Goal: Check status: Check status

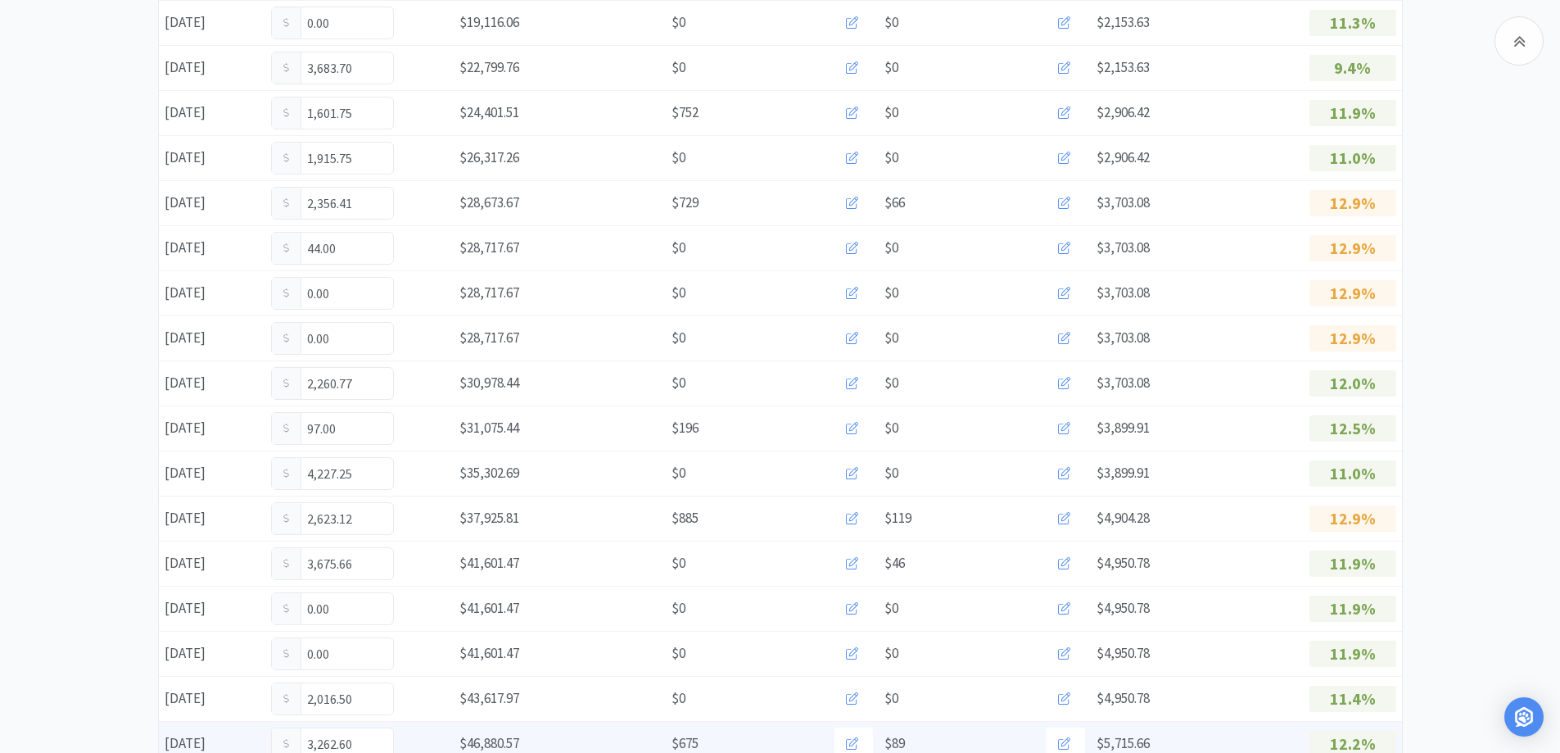
scroll to position [943, 0]
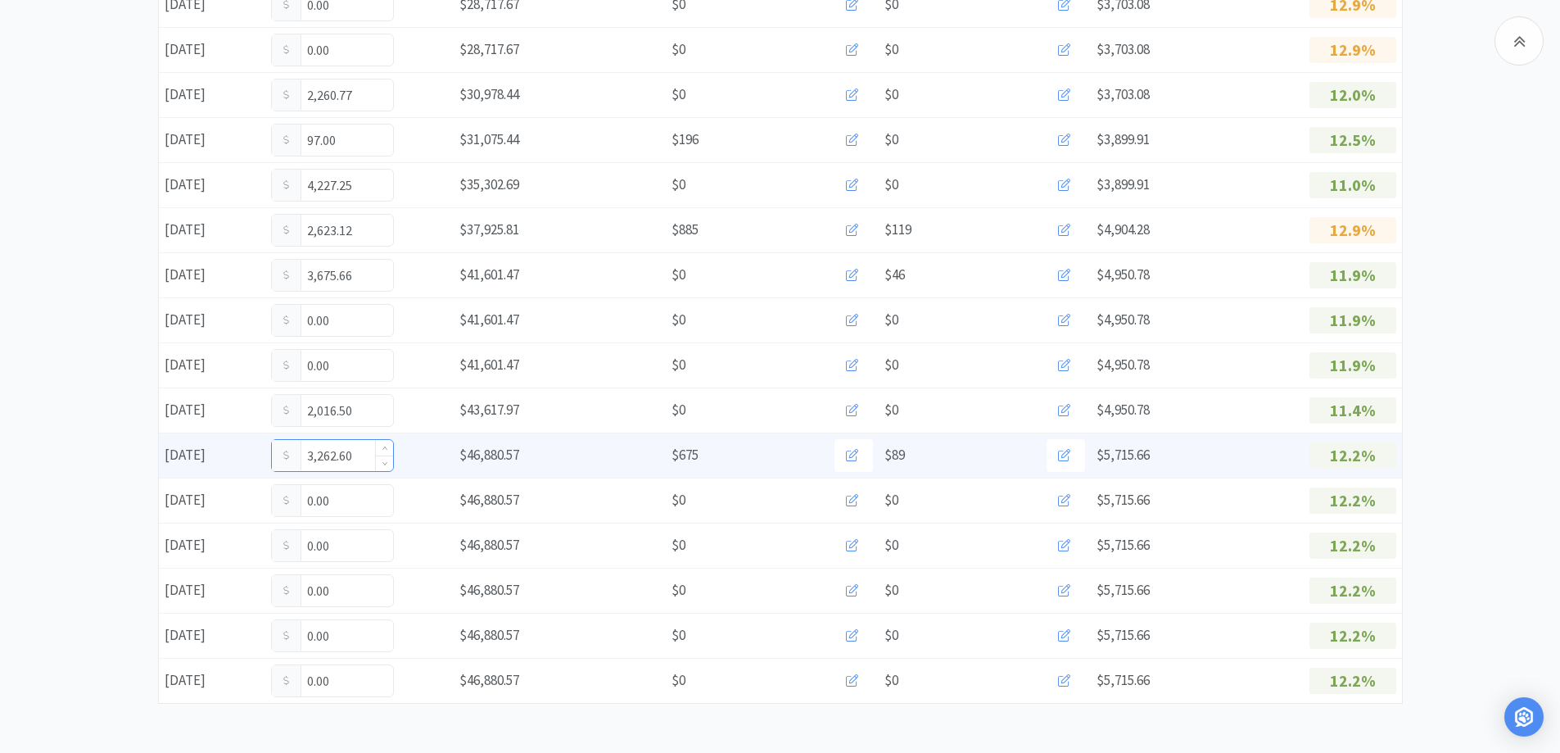
click at [364, 461] on input "3,262.60" at bounding box center [332, 455] width 121 height 31
type input "3,271.60"
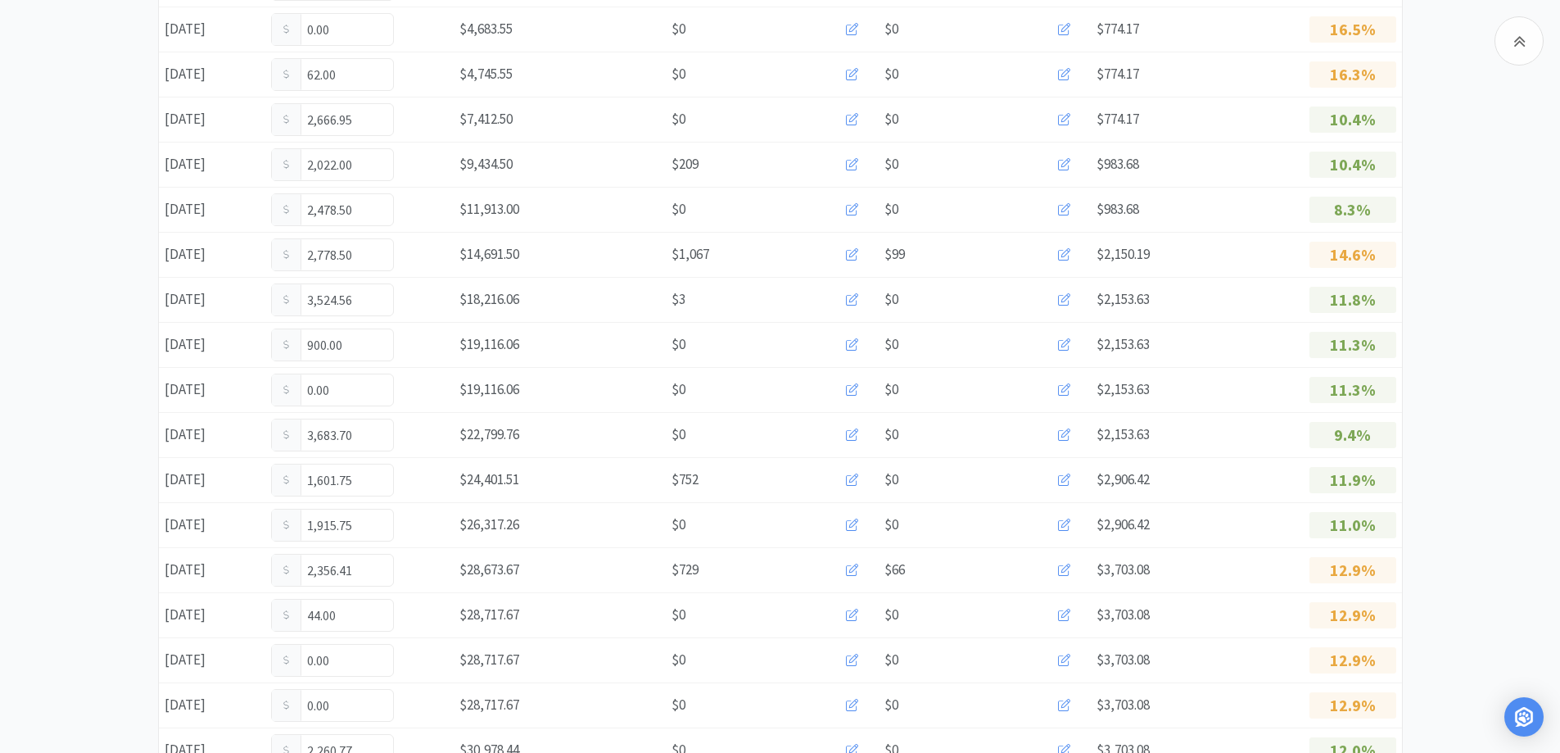
scroll to position [0, 0]
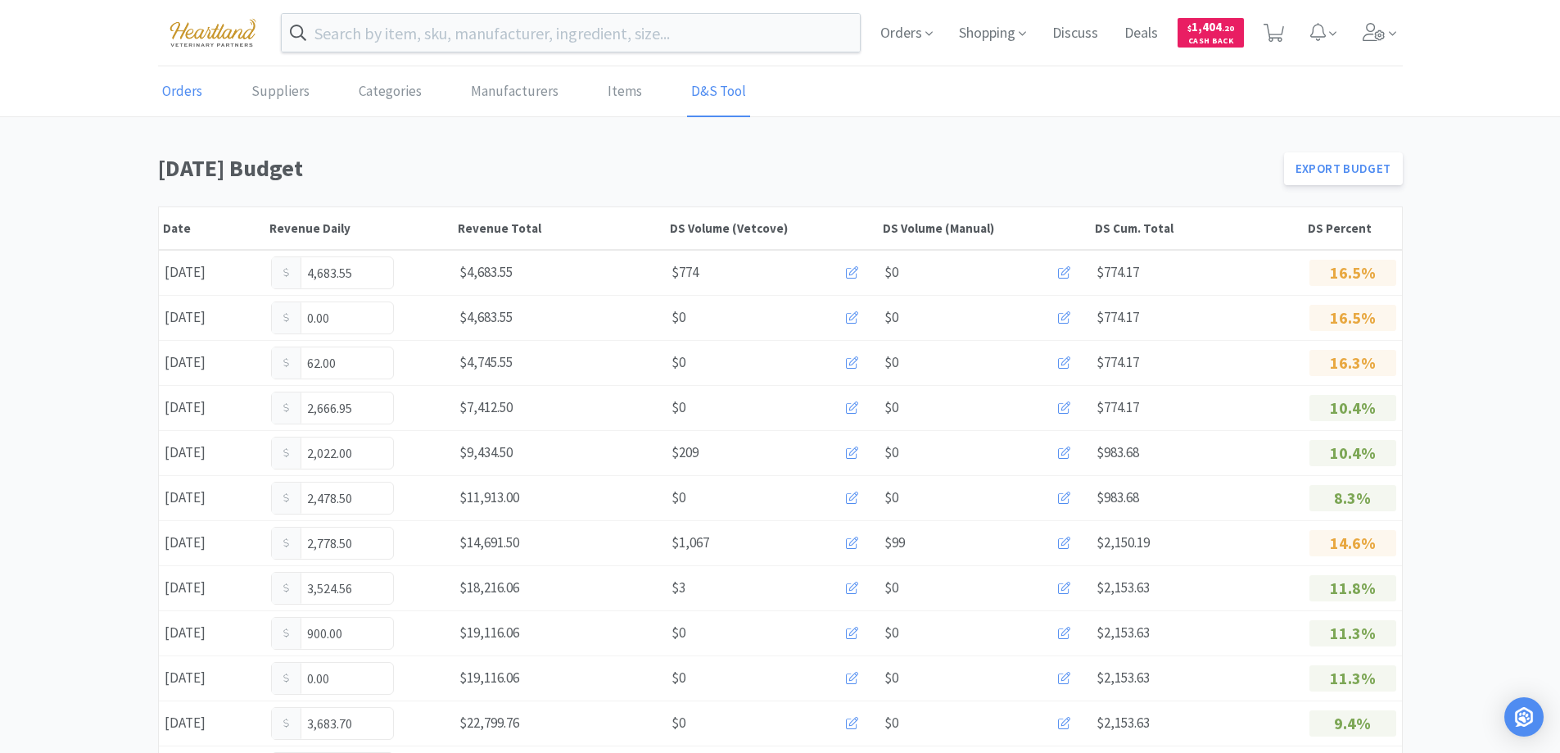
click at [185, 84] on link "Orders" at bounding box center [182, 92] width 48 height 50
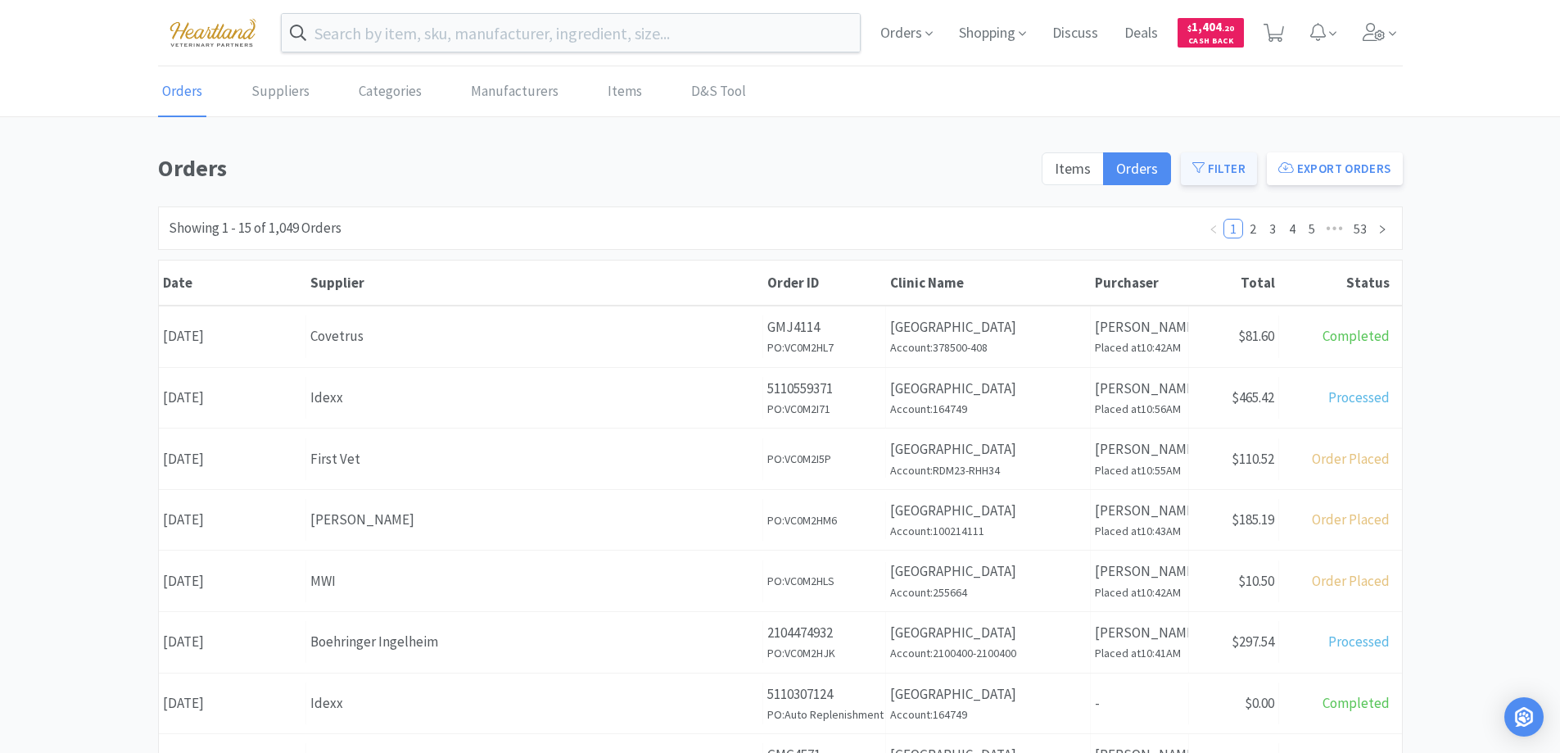
click at [1237, 174] on button "Filter" at bounding box center [1219, 168] width 76 height 33
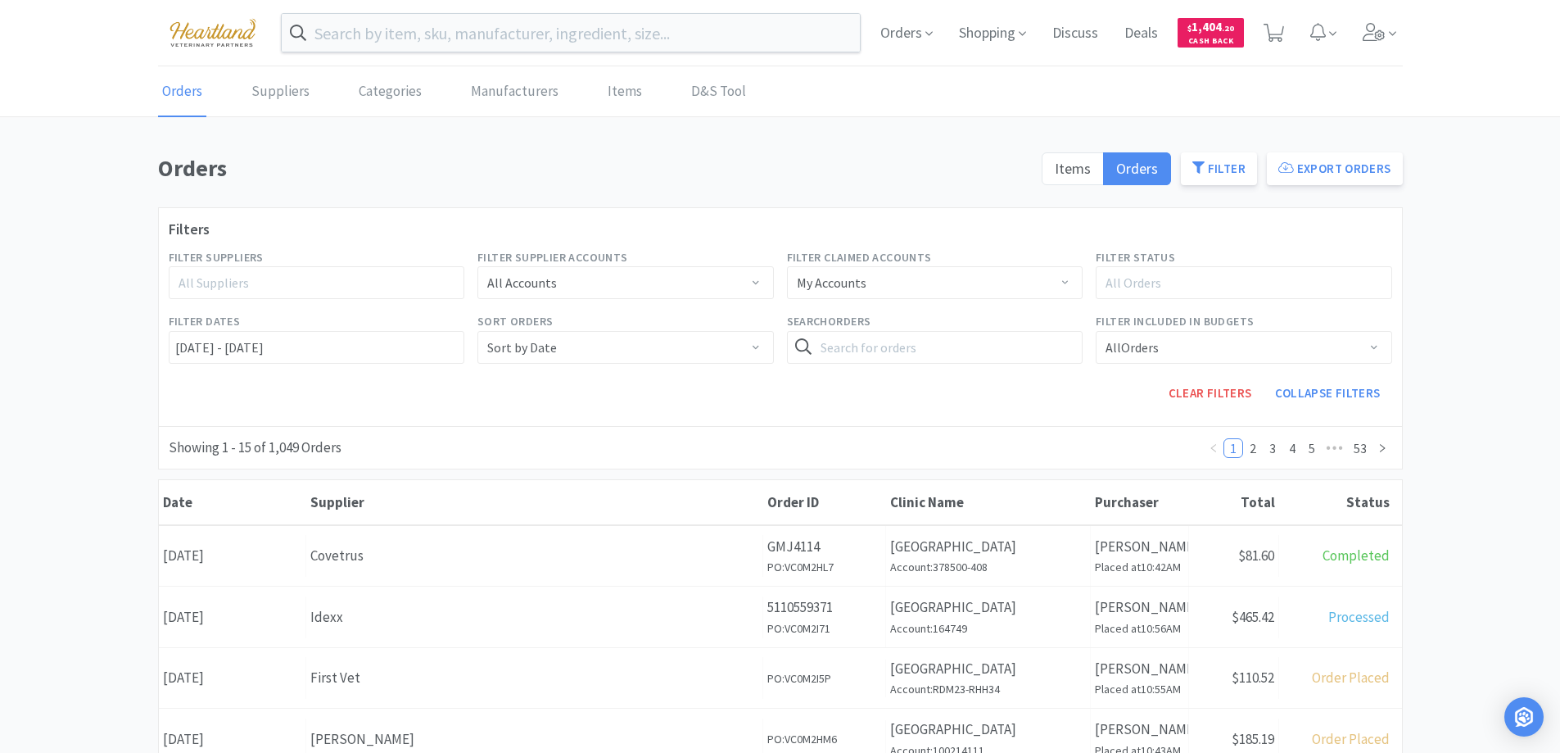
click at [400, 281] on div "All Suppliers" at bounding box center [310, 282] width 262 height 16
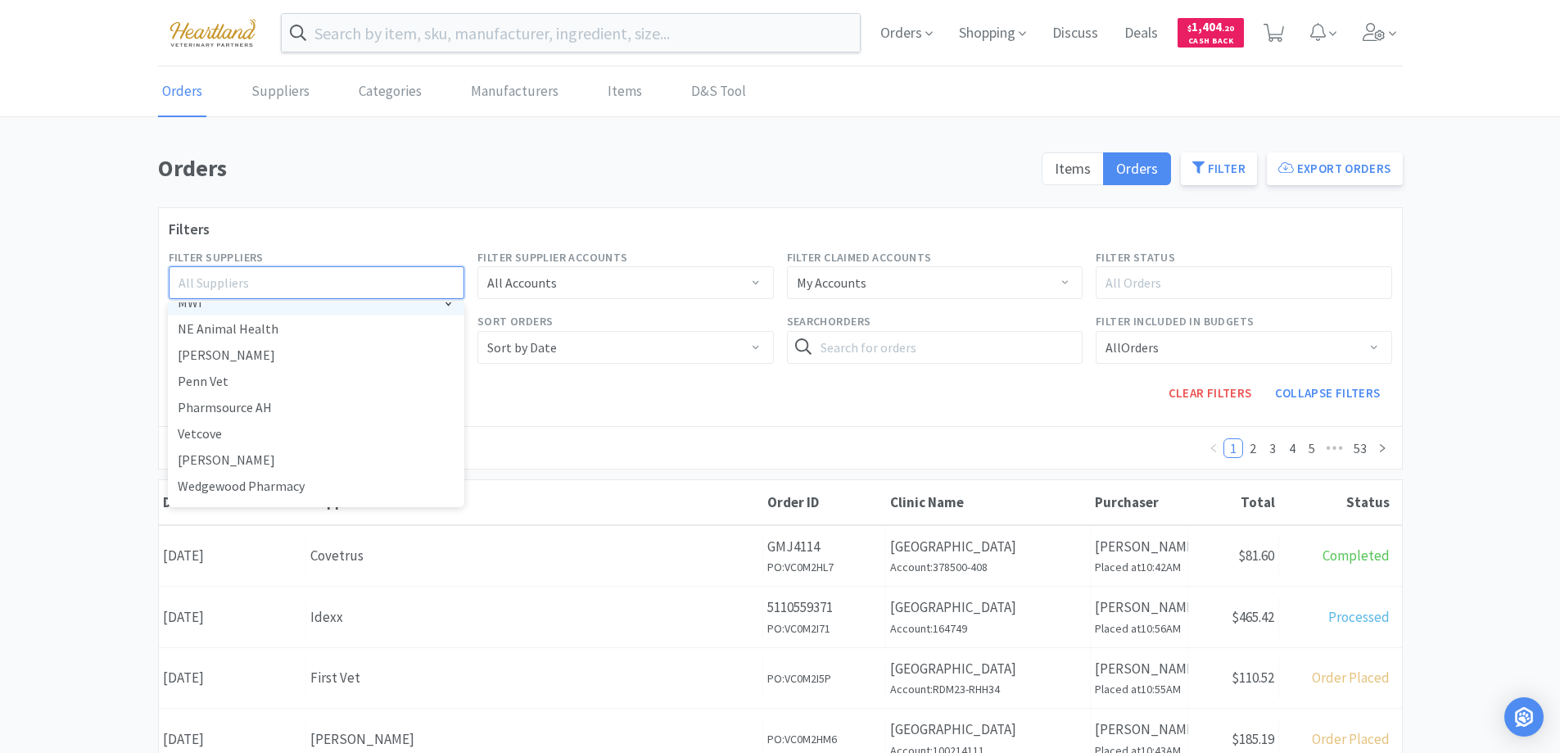
scroll to position [431, 0]
click at [192, 489] on li "Zoetis" at bounding box center [316, 490] width 296 height 26
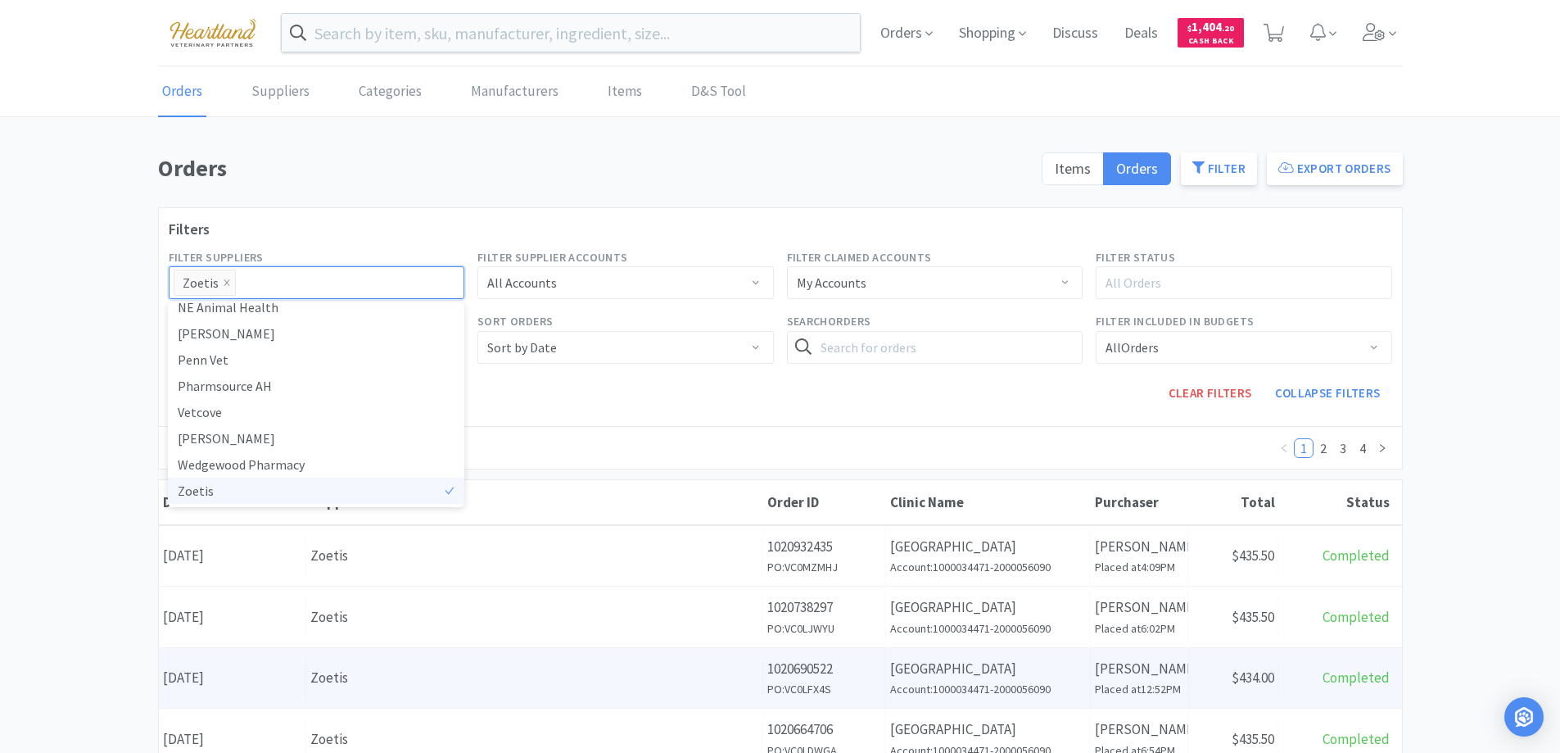
scroll to position [3, 0]
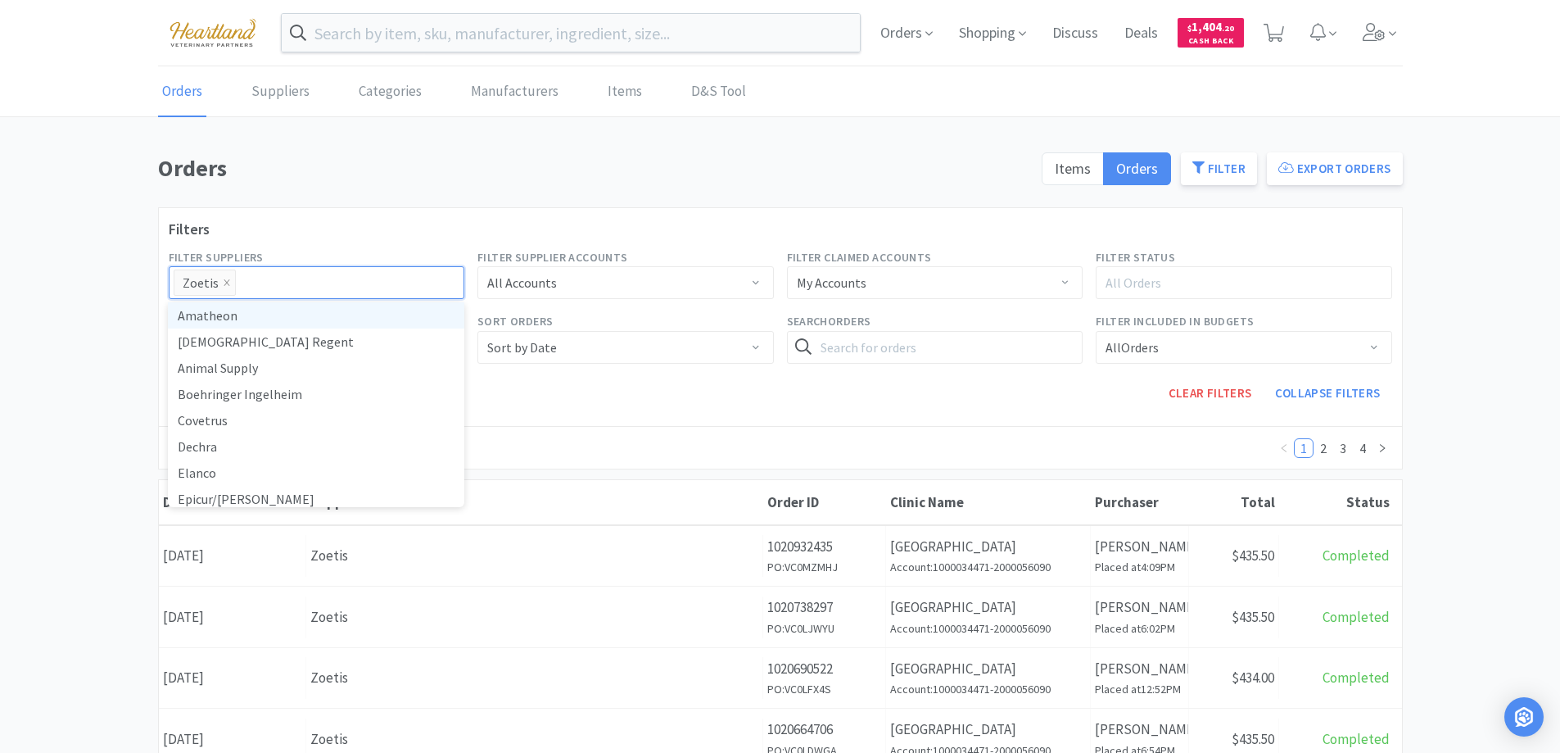
click at [1058, 401] on div "Clear Filters Collapse Filters" at bounding box center [935, 393] width 928 height 46
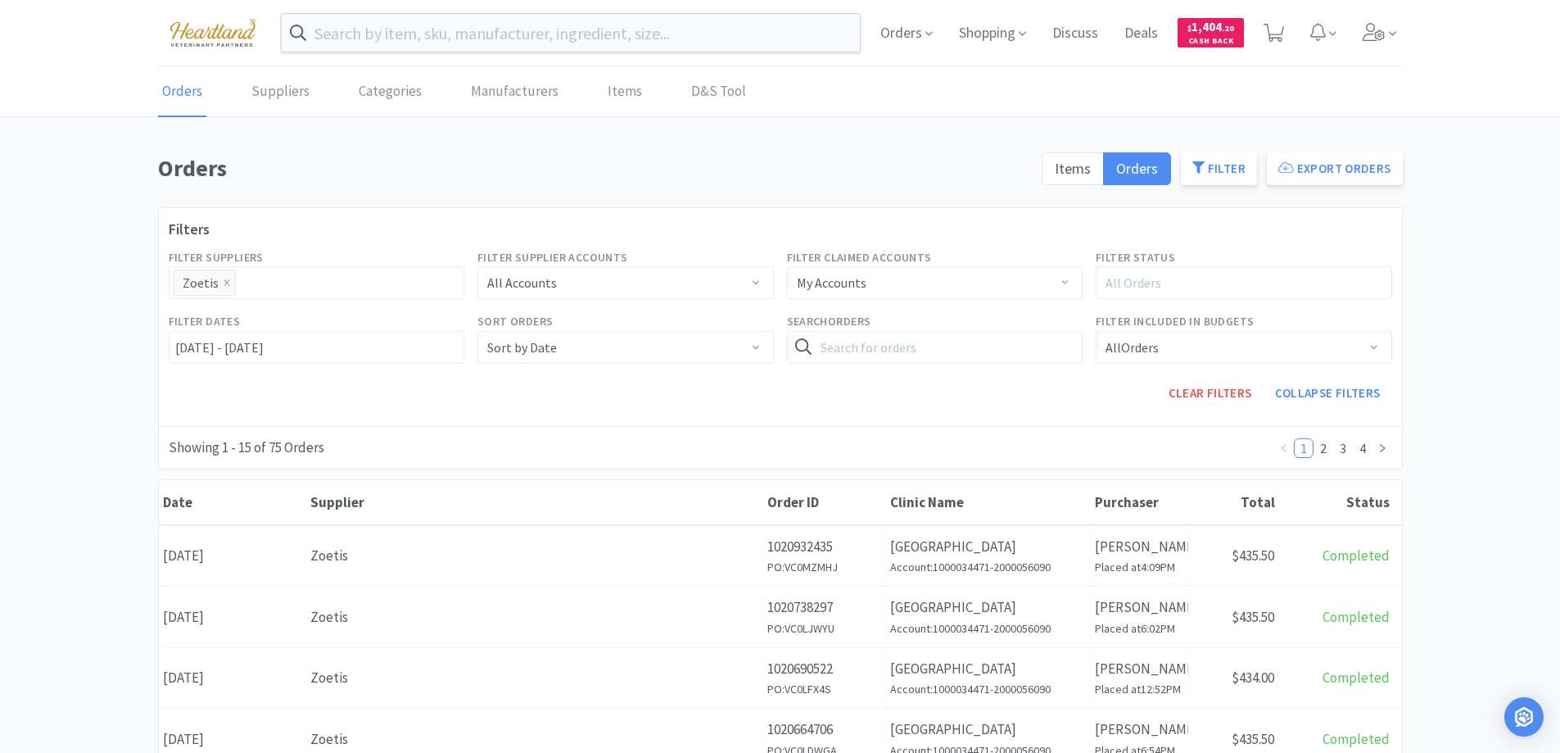
scroll to position [246, 0]
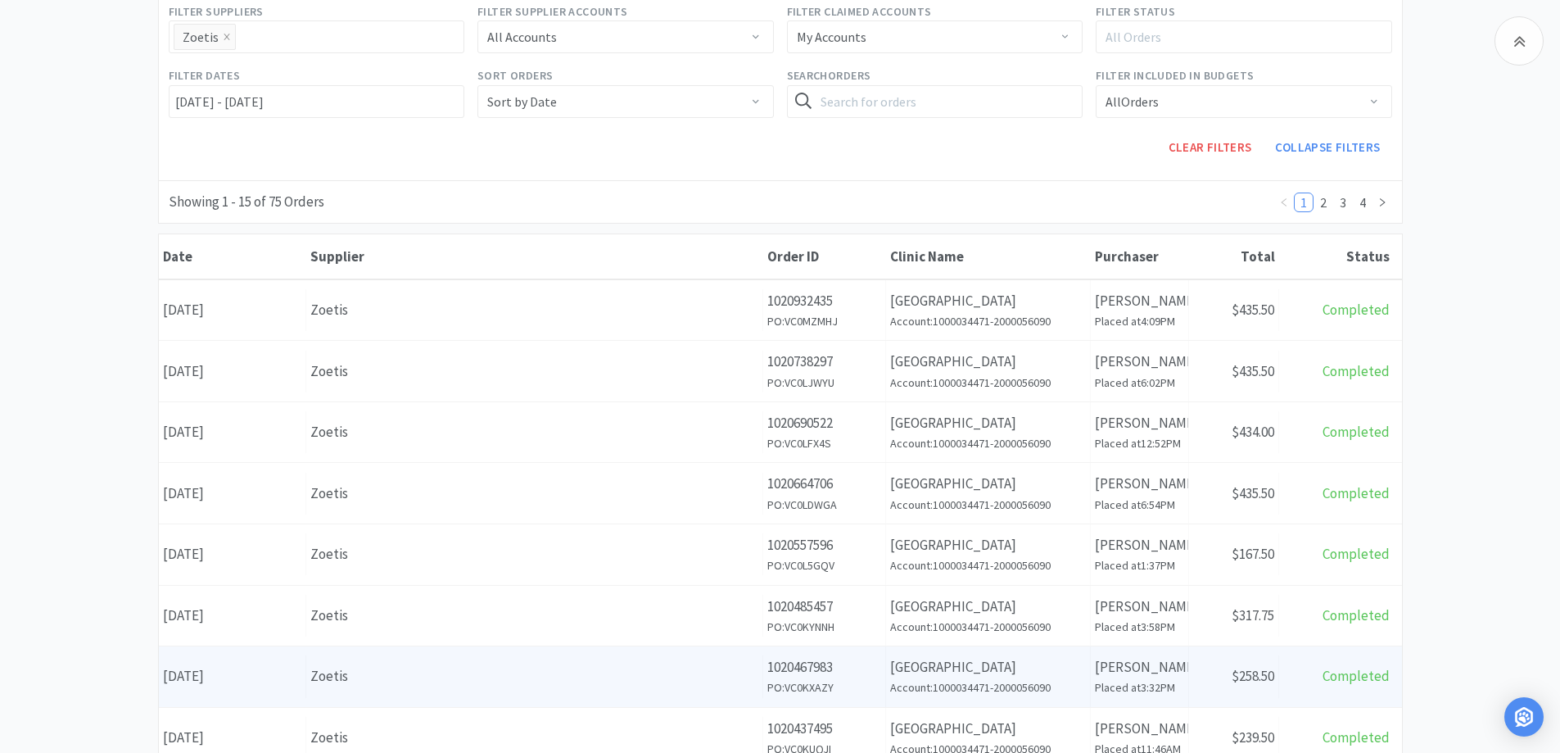
click at [414, 677] on div "Zoetis" at bounding box center [534, 676] width 448 height 22
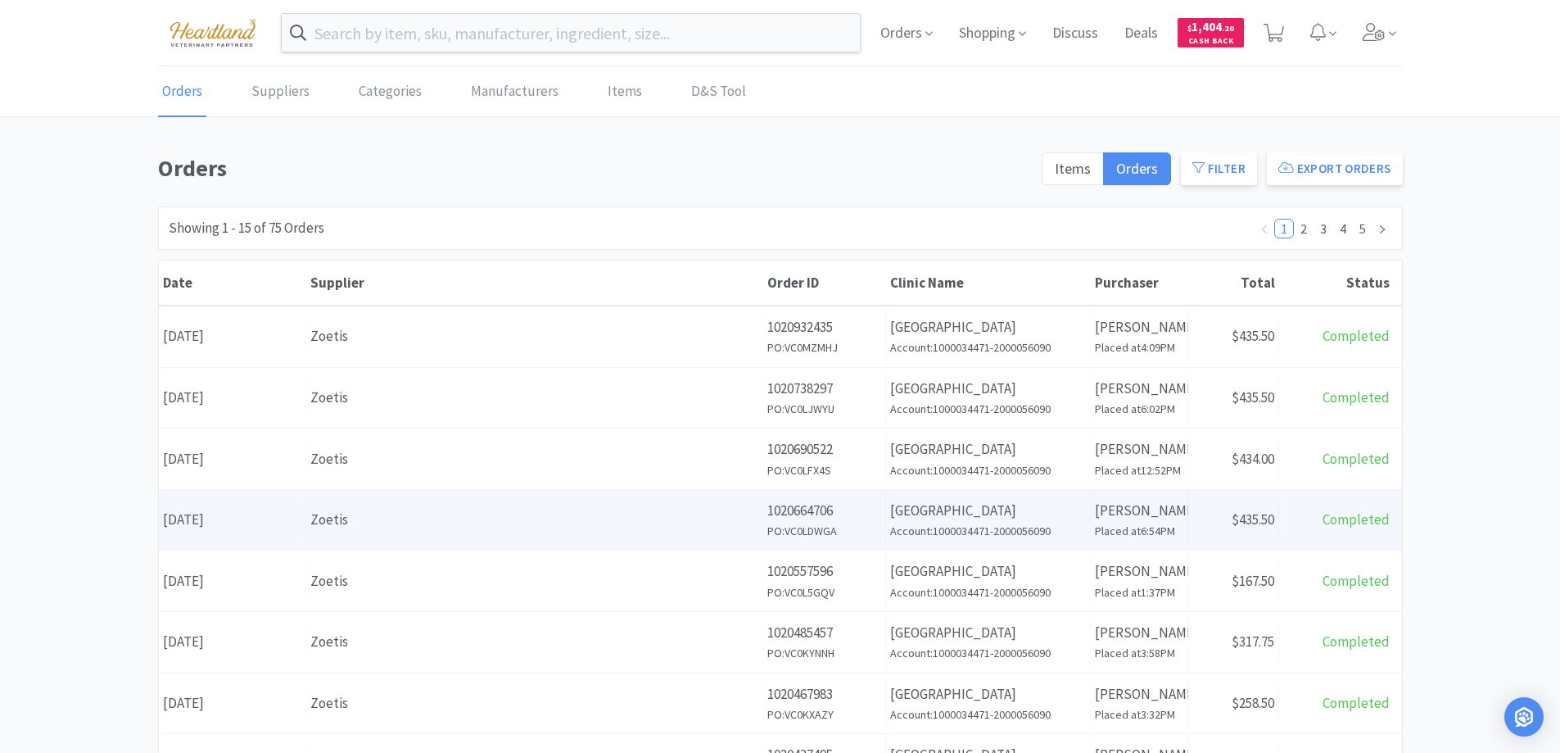
click at [456, 522] on div "Zoetis" at bounding box center [534, 520] width 448 height 22
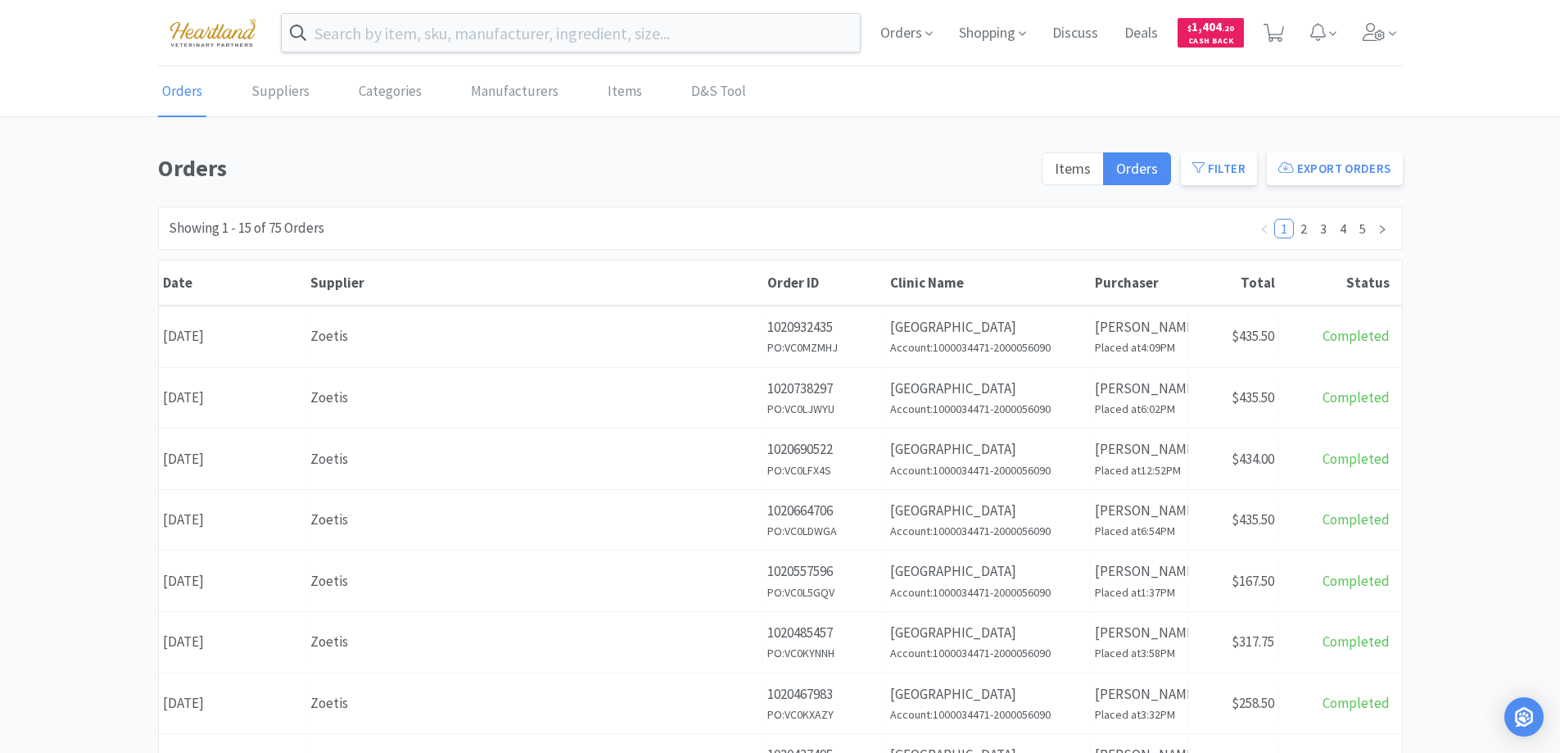
click at [403, 460] on div "Zoetis" at bounding box center [534, 459] width 448 height 22
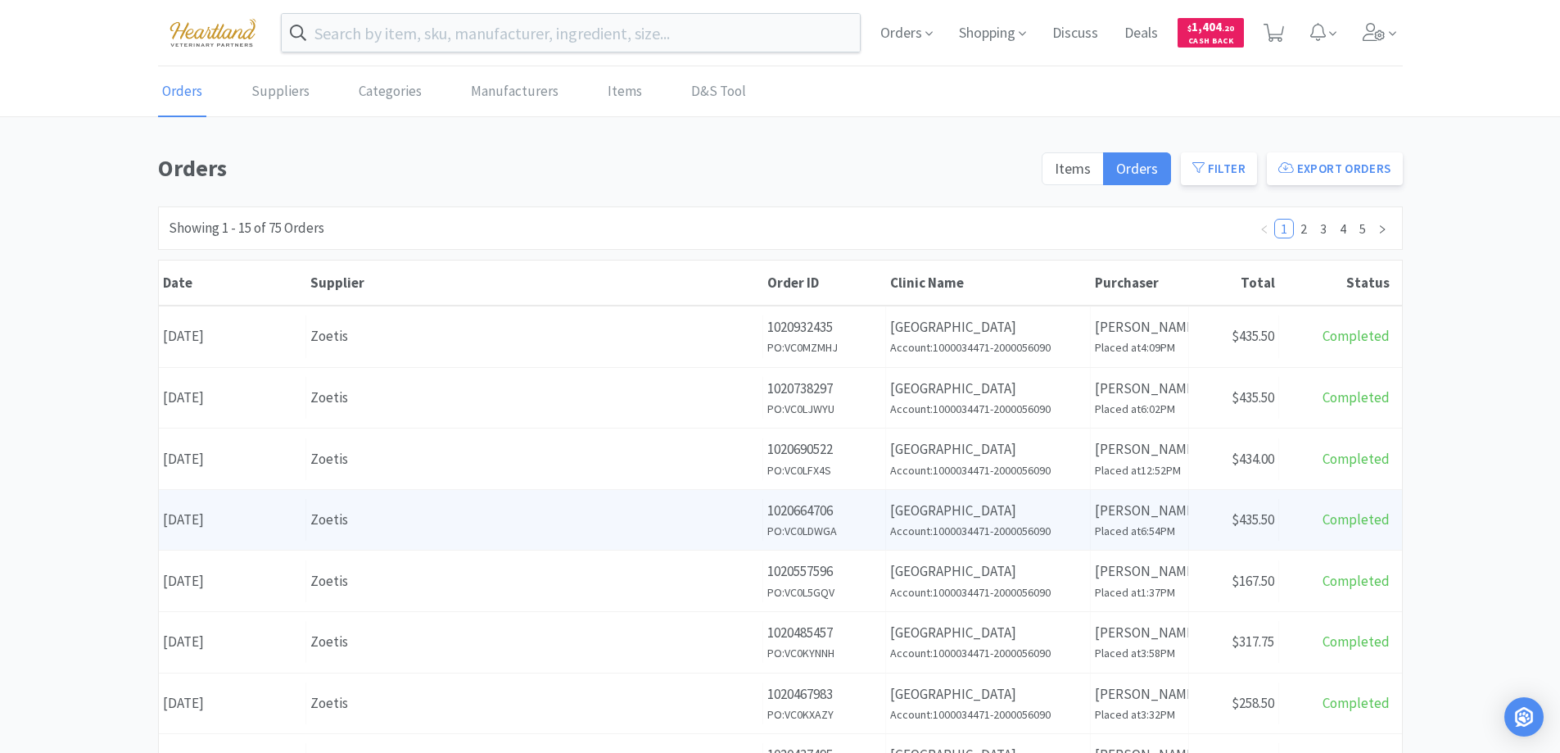
click at [520, 528] on div "Zoetis" at bounding box center [534, 520] width 448 height 22
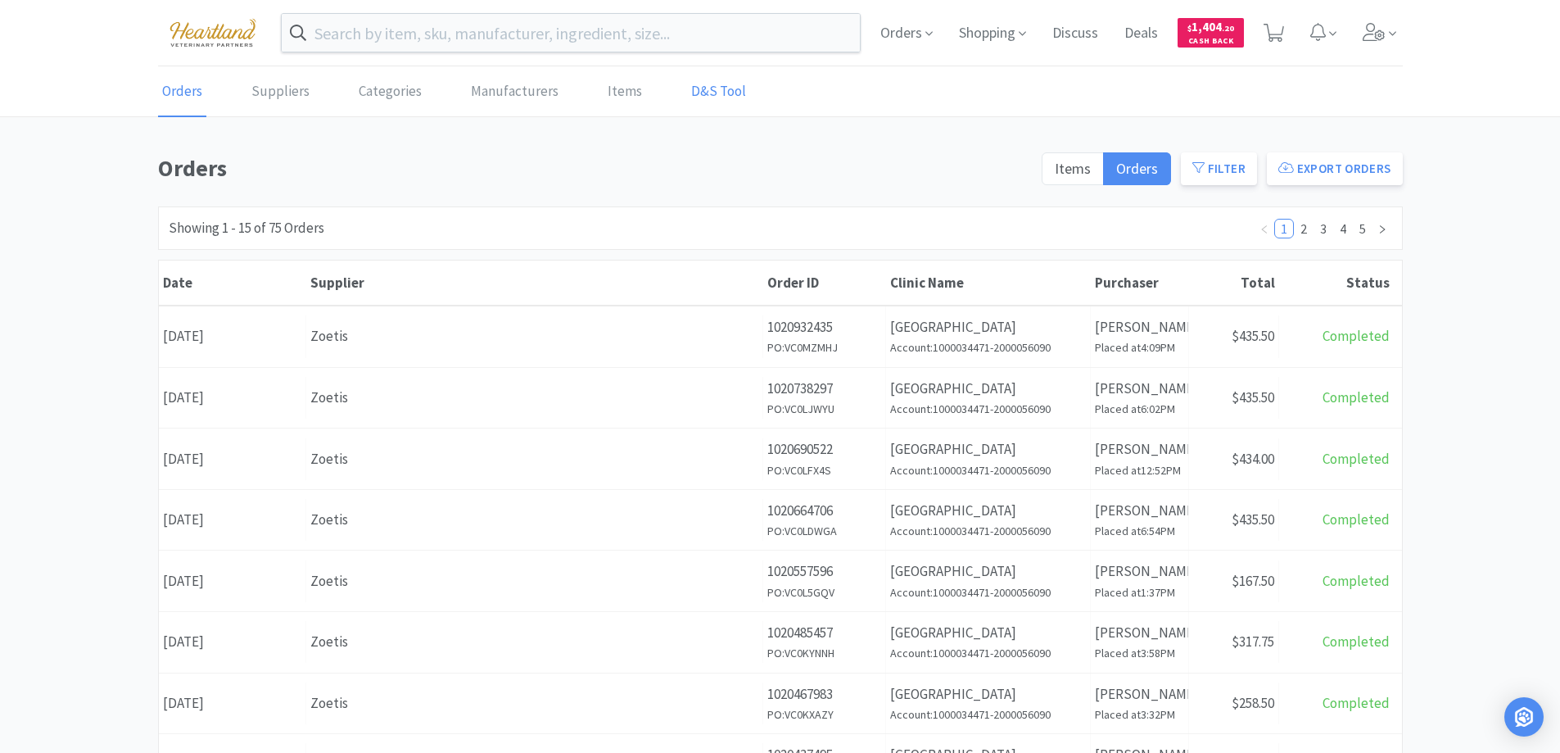
click at [687, 88] on link "D&S Tool" at bounding box center [718, 92] width 63 height 50
